Goal: Task Accomplishment & Management: Use online tool/utility

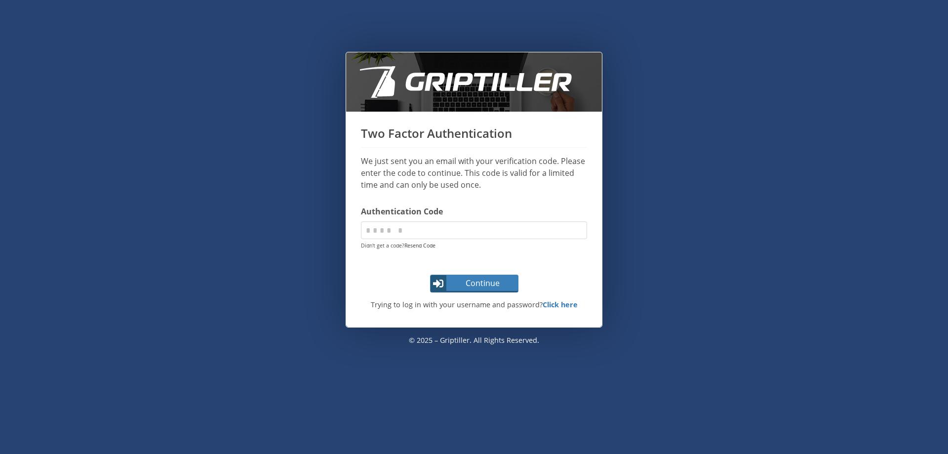
click at [422, 248] on link "Resend Code" at bounding box center [419, 245] width 31 height 7
click at [557, 304] on strong "Click here" at bounding box center [560, 304] width 35 height 9
